Goal: Find specific page/section: Find specific page/section

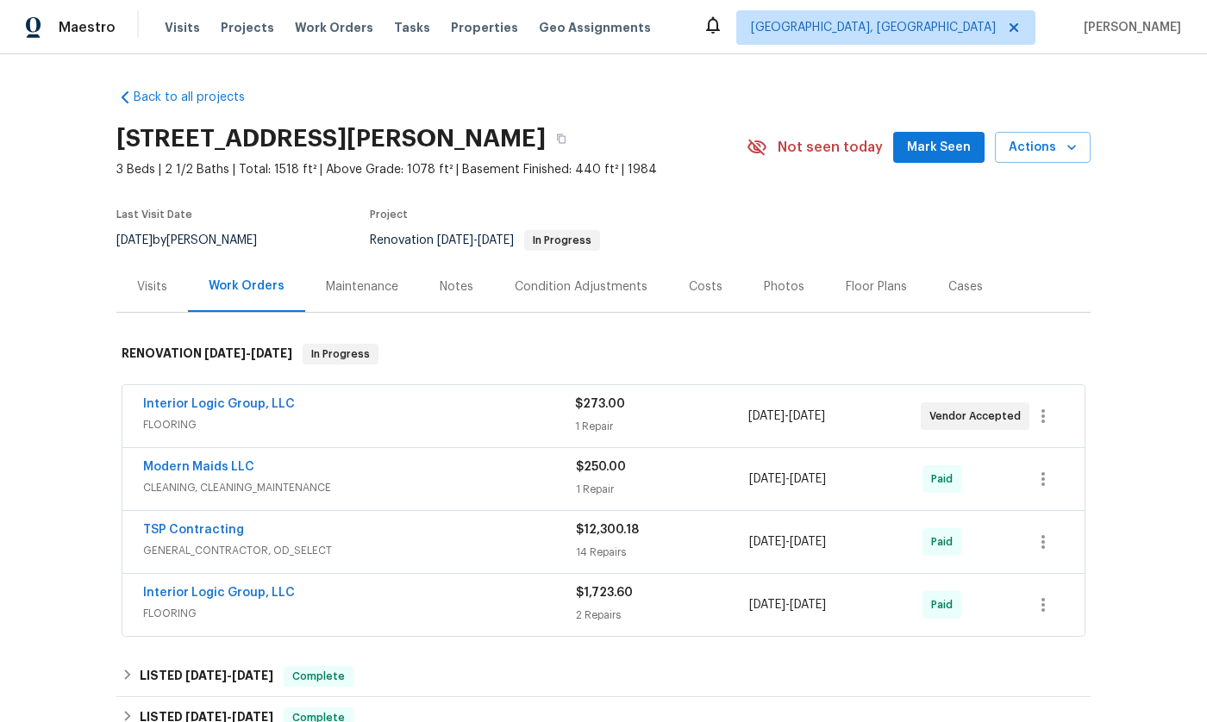
click at [130, 278] on div "Visits" at bounding box center [152, 286] width 72 height 51
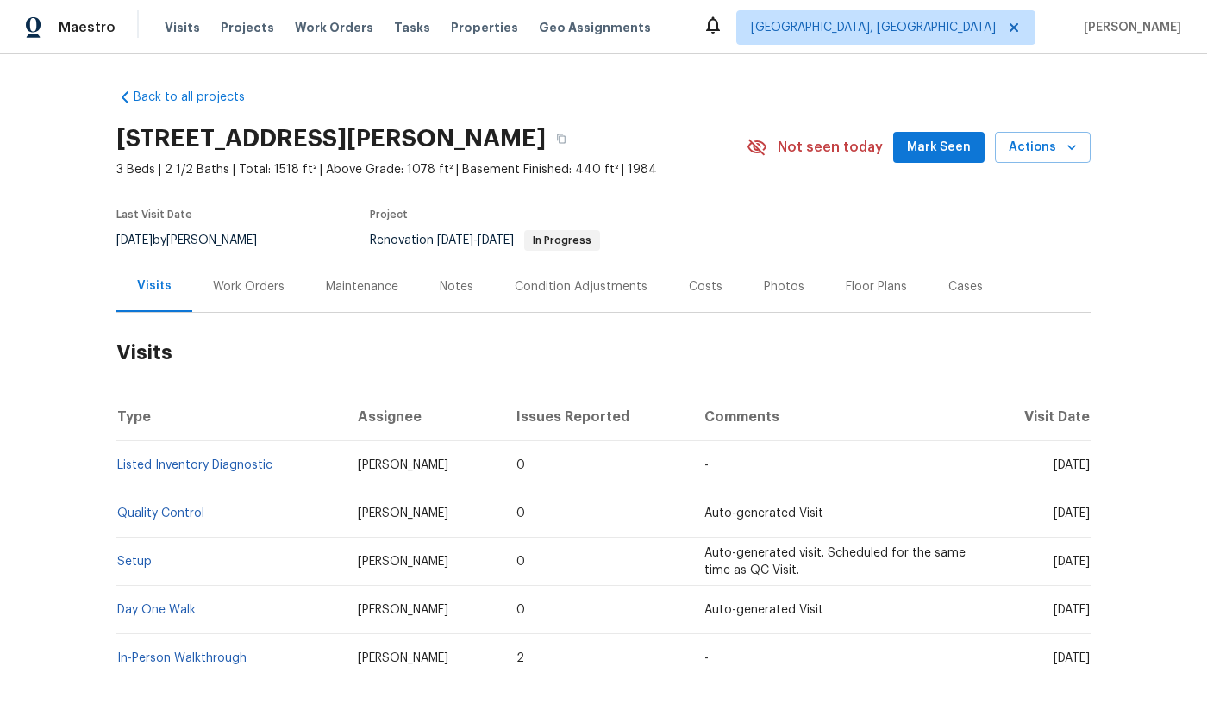
scroll to position [78, 0]
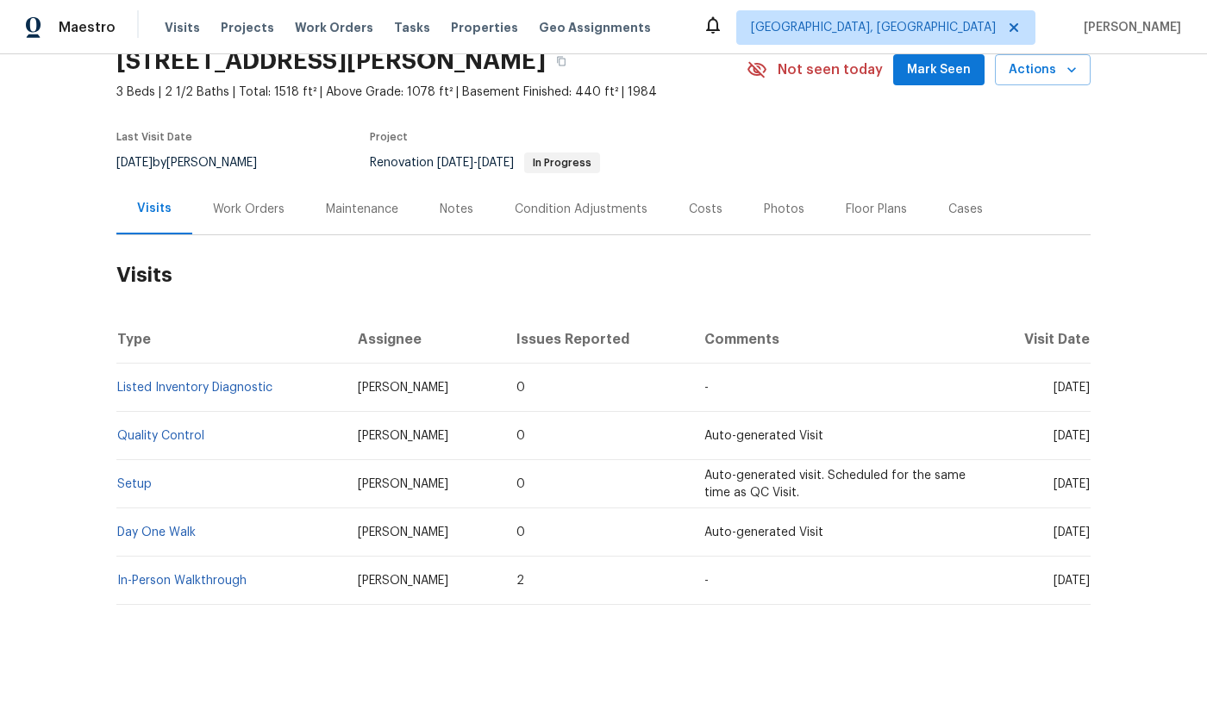
click at [191, 588] on td "In-Person Walkthrough" at bounding box center [230, 581] width 228 height 48
click at [186, 581] on link "In-Person Walkthrough" at bounding box center [181, 581] width 129 height 12
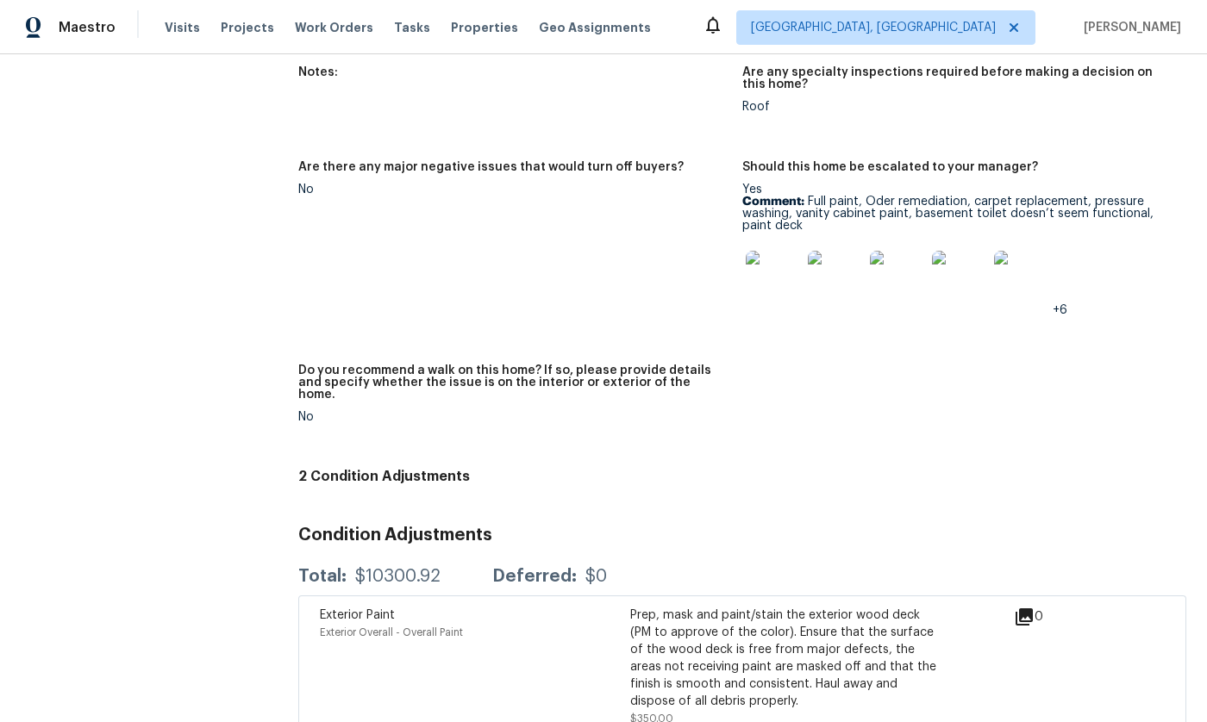
scroll to position [3902, 0]
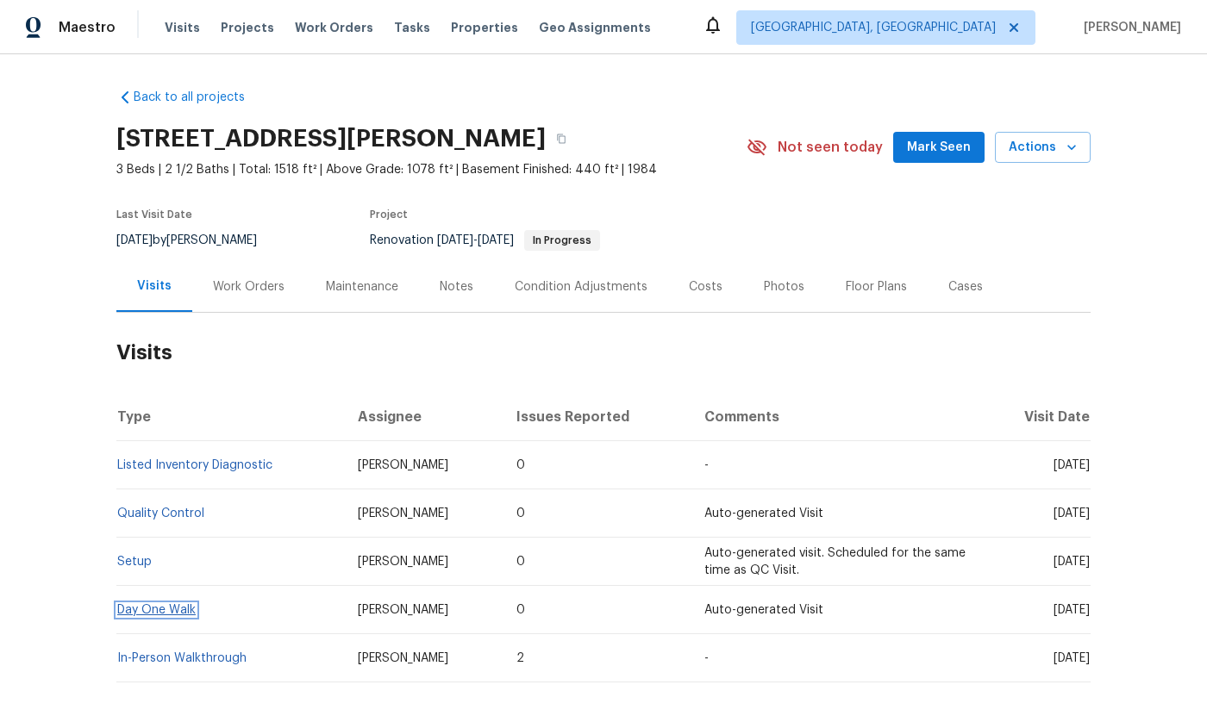
click at [164, 611] on link "Day One Walk" at bounding box center [156, 610] width 78 height 12
click at [134, 559] on link "Setup" at bounding box center [134, 562] width 34 height 12
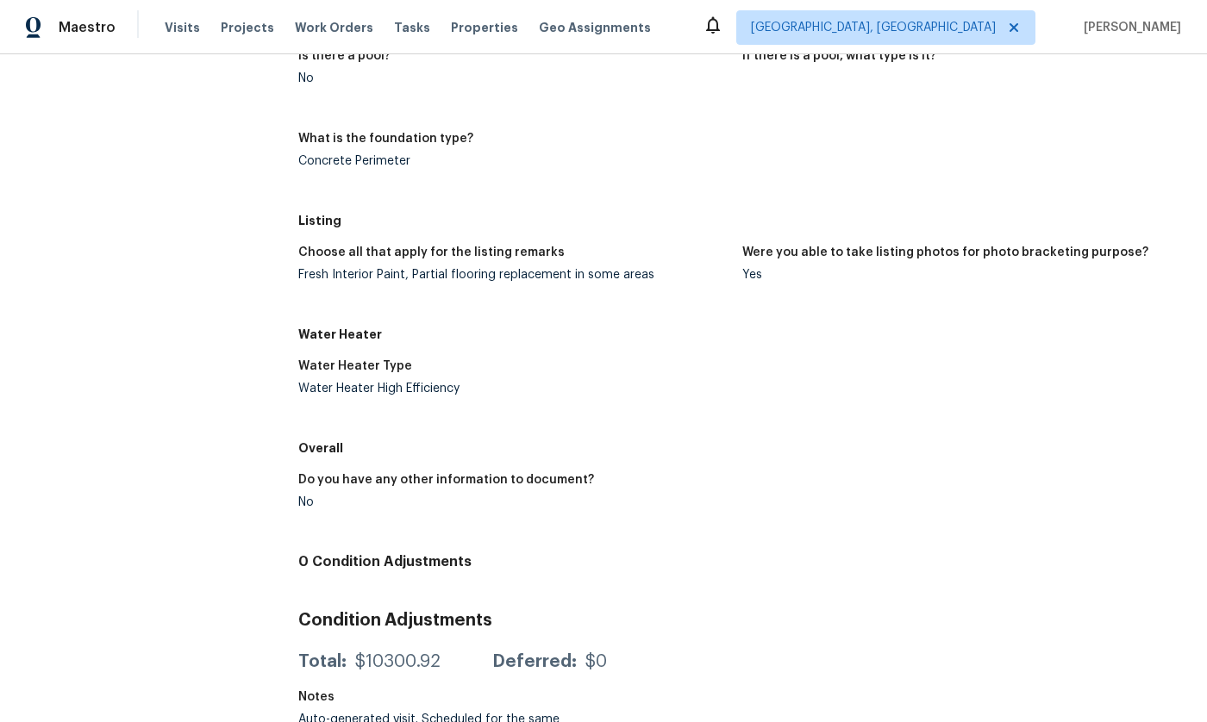
scroll to position [1265, 0]
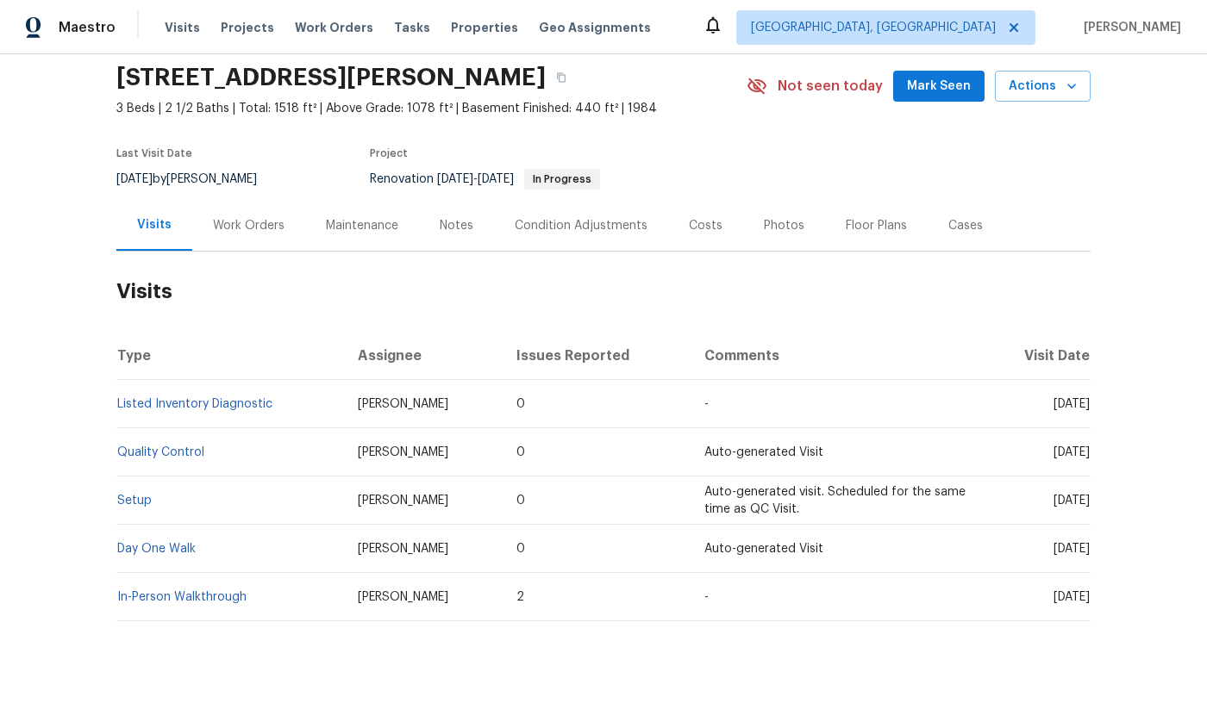
scroll to position [78, 0]
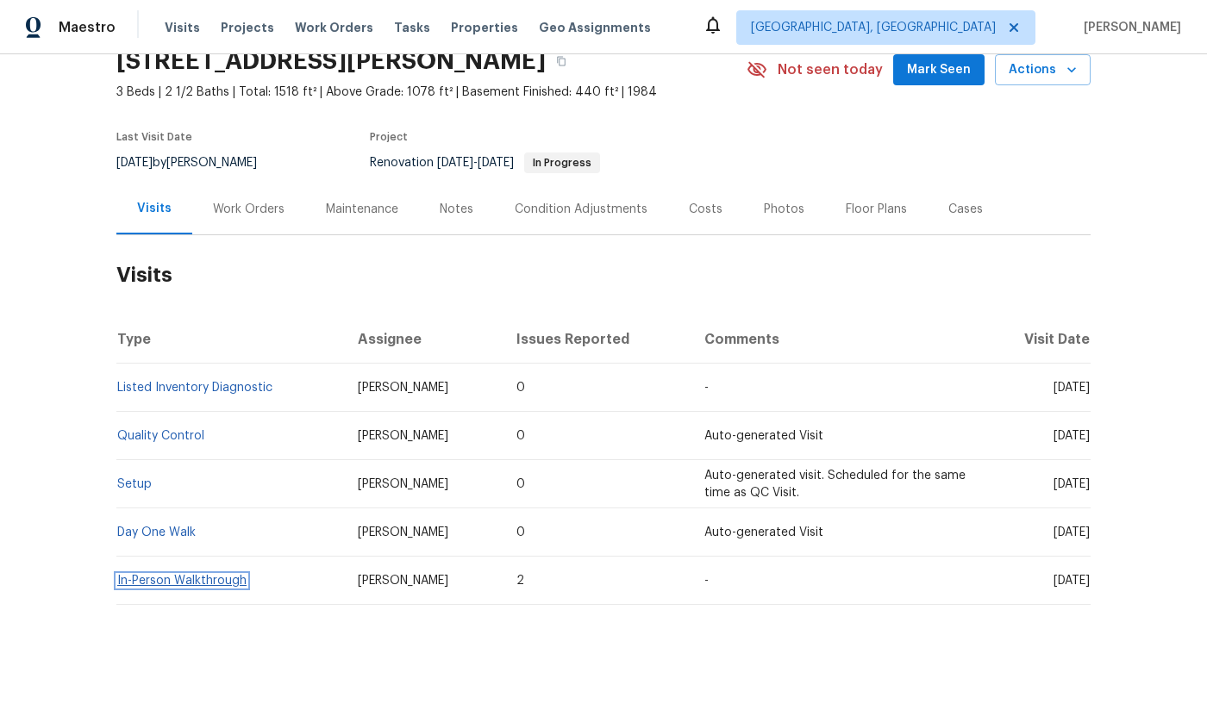
click at [188, 582] on link "In-Person Walkthrough" at bounding box center [181, 581] width 129 height 12
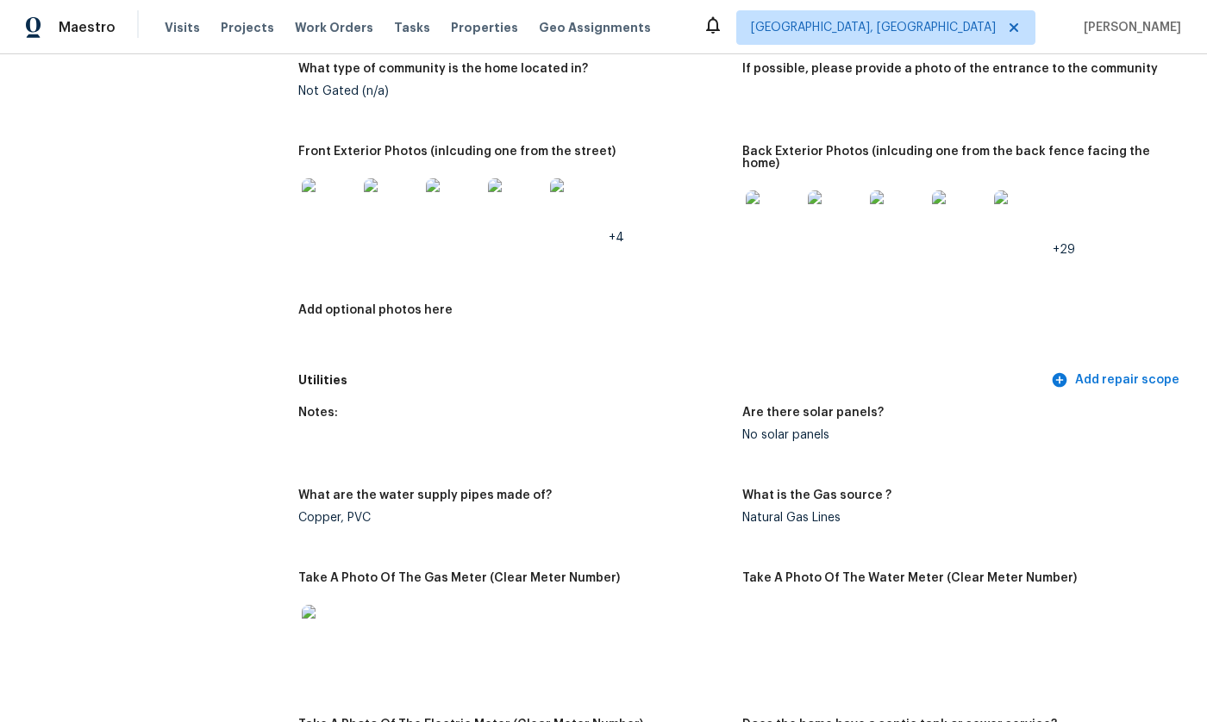
scroll to position [804, 0]
click at [772, 192] on img at bounding box center [773, 219] width 55 height 55
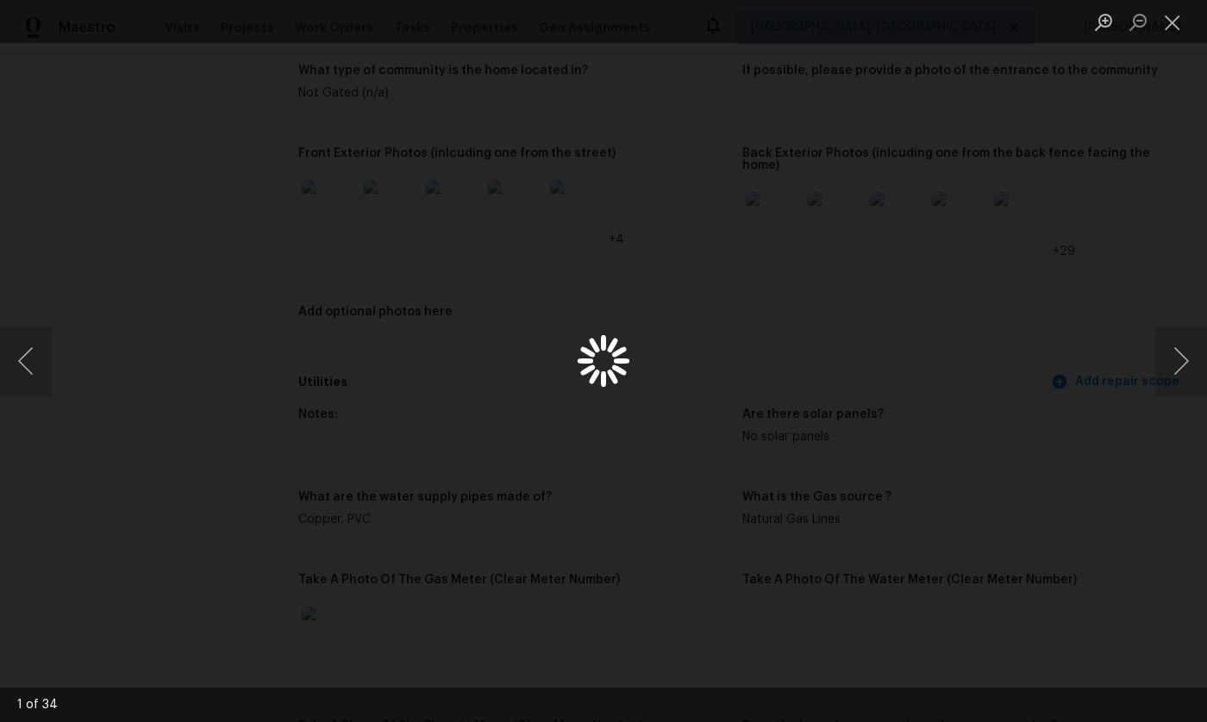
click at [727, 279] on div "Lightbox" at bounding box center [603, 361] width 1207 height 722
click at [1107, 326] on div "Lightbox" at bounding box center [603, 361] width 1207 height 722
